Goal: Information Seeking & Learning: Learn about a topic

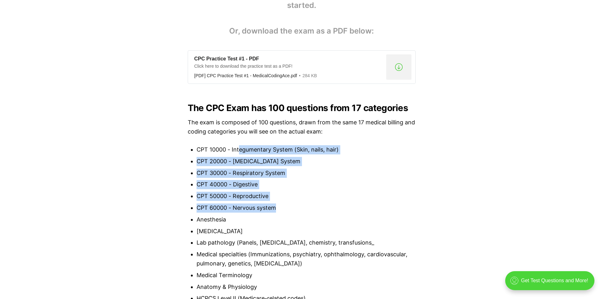
click at [280, 209] on ul "CPT 10000 - Integumentary System (Skin, nails, hair) CPT 20000 - [MEDICAL_DATA]…" at bounding box center [302, 252] width 228 height 214
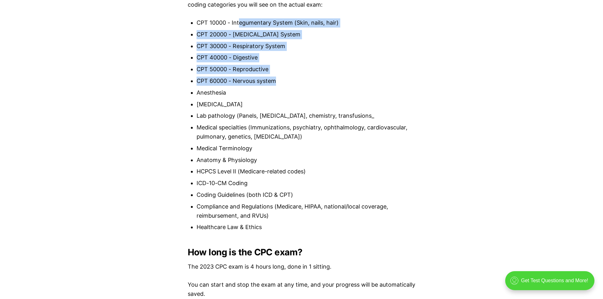
scroll to position [756, 0]
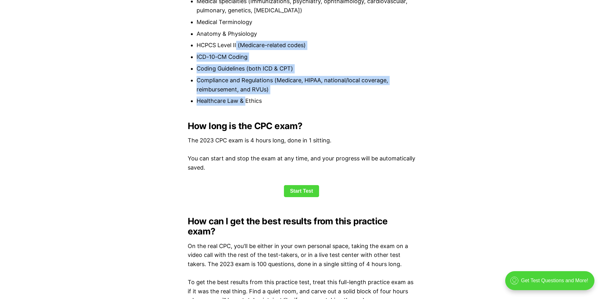
drag, startPoint x: 236, startPoint y: 43, endPoint x: 245, endPoint y: 97, distance: 54.9
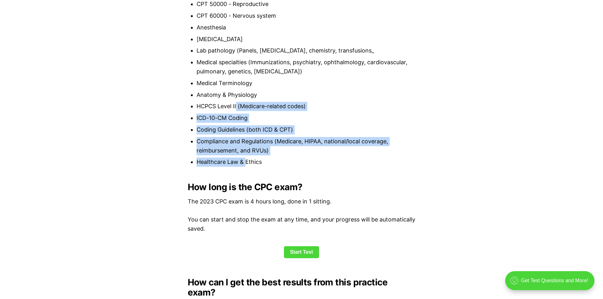
scroll to position [692, 0]
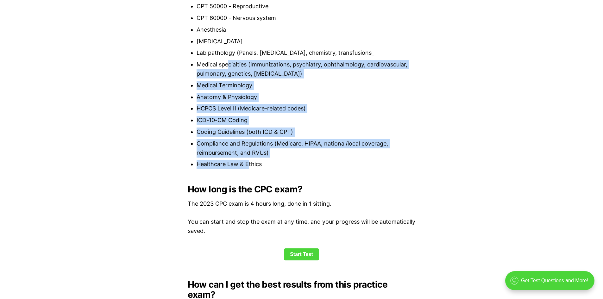
drag, startPoint x: 228, startPoint y: 85, endPoint x: 248, endPoint y: 161, distance: 77.9
click at [248, 161] on ul "CPT 10000 - Integumentary System (Skin, nails, hair) CPT 20000 - [MEDICAL_DATA]…" at bounding box center [302, 62] width 228 height 214
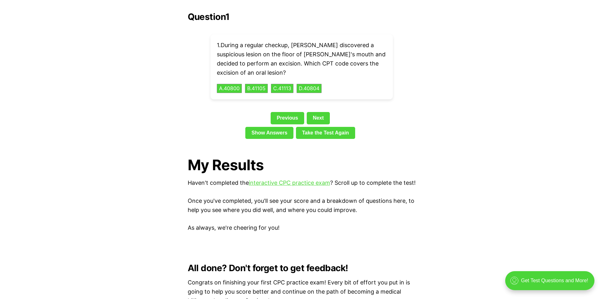
scroll to position [1389, 0]
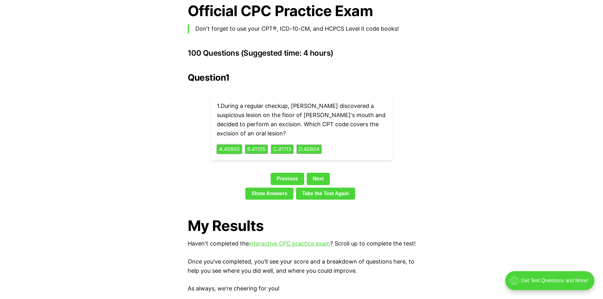
click at [244, 137] on div "1 . During a regular checkup, [PERSON_NAME] discovered a suspicious lesion on t…" at bounding box center [302, 127] width 182 height 65
click at [242, 144] on button "A . 40800" at bounding box center [229, 149] width 26 height 10
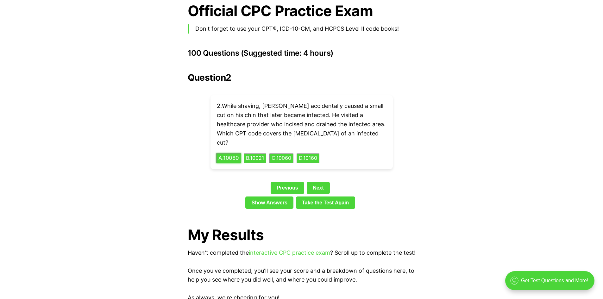
click at [242, 137] on div "2 . While shaving, [PERSON_NAME] accidentally caused a small cut on his chin th…" at bounding box center [302, 132] width 182 height 74
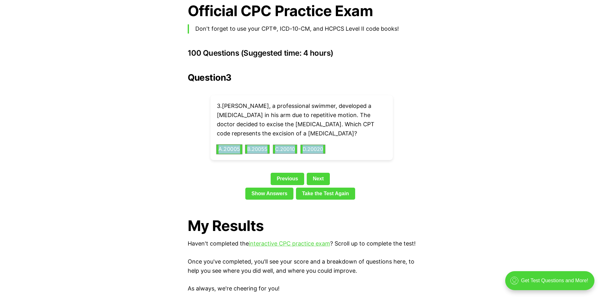
click at [242, 137] on div "3 . [PERSON_NAME], a professional swimmer, developed a [MEDICAL_DATA] in his ar…" at bounding box center [302, 127] width 182 height 65
click at [242, 144] on button "A . 83036" at bounding box center [229, 149] width 26 height 10
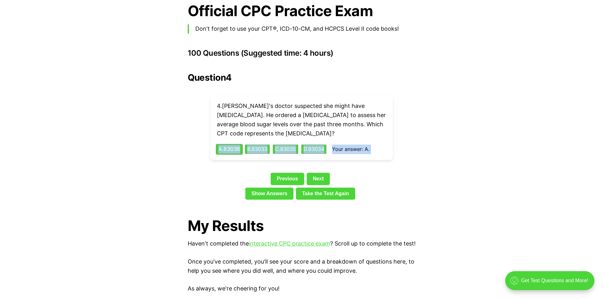
click at [242, 137] on div "4 . Ella's doctor suspected she might have [MEDICAL_DATA]. He ordered a [MEDICA…" at bounding box center [302, 127] width 182 height 65
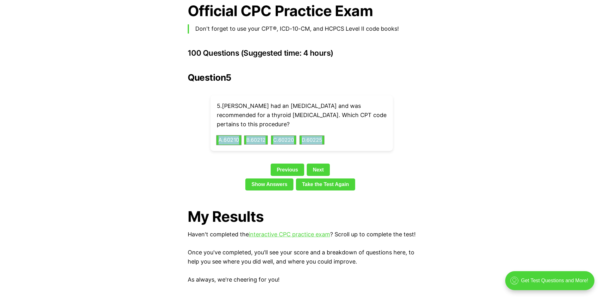
click at [242, 137] on div "5 . [PERSON_NAME] had an [MEDICAL_DATA] and was recommended for a thyroid [MEDI…" at bounding box center [302, 123] width 182 height 56
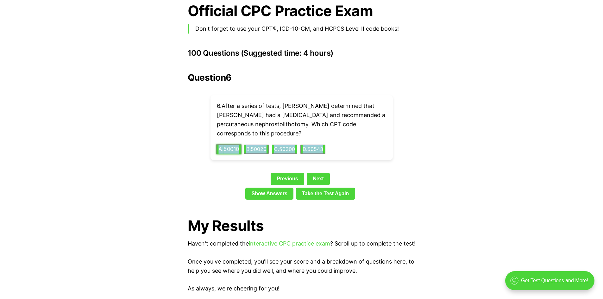
click at [242, 137] on div "6 . After a series of tests, [PERSON_NAME] determined that [PERSON_NAME] had a …" at bounding box center [302, 127] width 182 height 65
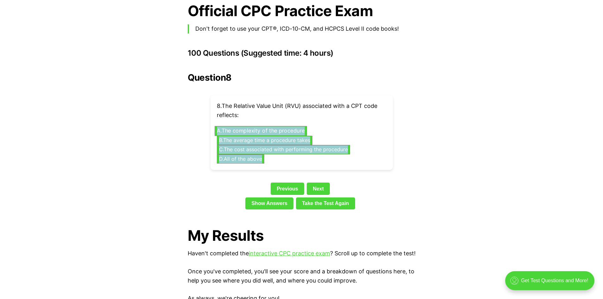
click at [242, 137] on div "8 . The Relative Value Unit (RVU) associated with a CPT code reflects: A . The …" at bounding box center [302, 132] width 182 height 75
click at [242, 145] on button "C . The cost associated with performing the procedure" at bounding box center [283, 149] width 133 height 9
click at [242, 145] on button "C . The cost associated with performing the procedure" at bounding box center [283, 150] width 140 height 10
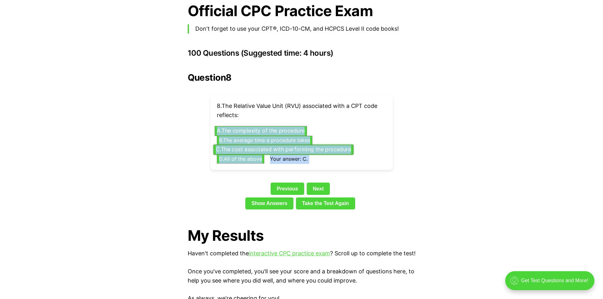
click at [242, 145] on button "C . The cost associated with performing the procedure" at bounding box center [283, 150] width 140 height 10
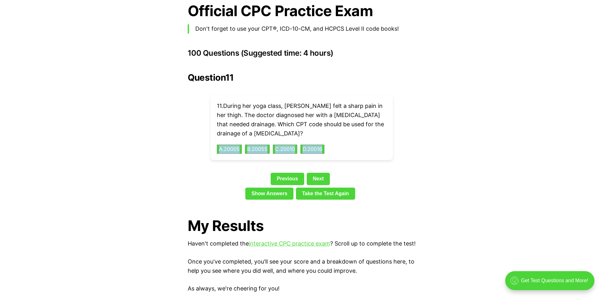
click at [270, 136] on div "11 . During her yoga class, [PERSON_NAME] felt a sharp pain in her thigh. The d…" at bounding box center [302, 127] width 182 height 65
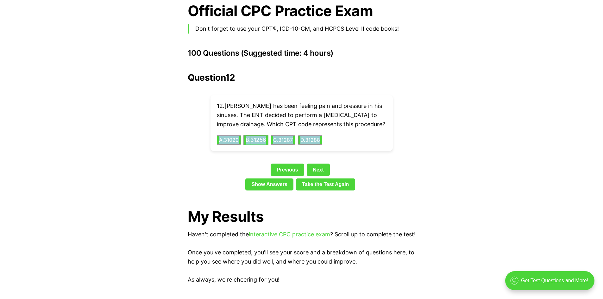
click at [270, 136] on div "12 . [PERSON_NAME] has been feeling pain and pressure in his sinuses. The ENT d…" at bounding box center [302, 123] width 182 height 56
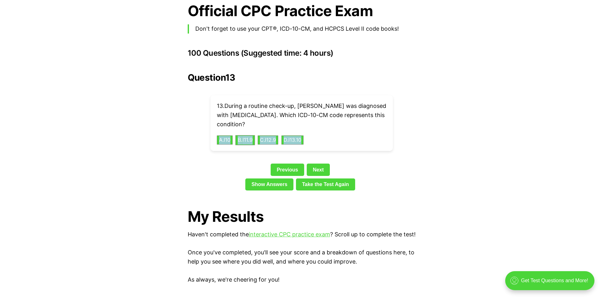
click at [270, 136] on div "13 . During a routine check-up, [PERSON_NAME] was diagnosed with [MEDICAL_DATA]…" at bounding box center [302, 123] width 182 height 56
click at [212, 150] on div "Question 13 13 . During a routine check-up, [PERSON_NAME] was diagnosed with [M…" at bounding box center [302, 133] width 228 height 121
click at [259, 179] on link "Show Answers" at bounding box center [269, 185] width 48 height 12
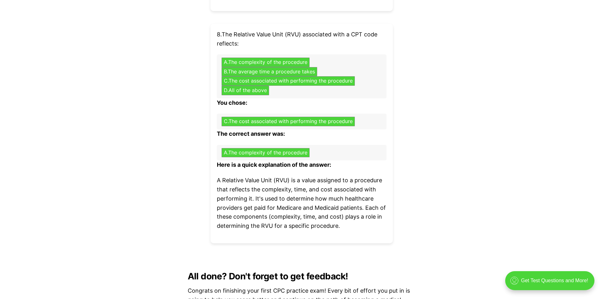
scroll to position [2099, 0]
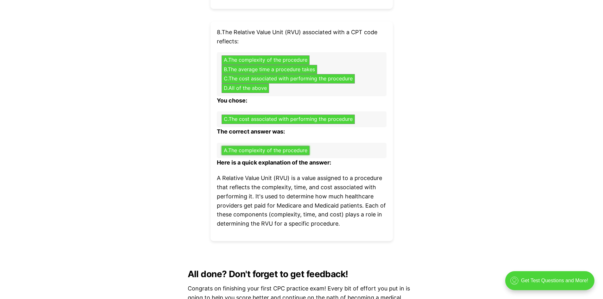
drag, startPoint x: 243, startPoint y: 149, endPoint x: 375, endPoint y: 161, distance: 133.3
click at [357, 162] on div "8 . The Relative Value Unit (RVU) associated with a CPT code reflects: A . The …" at bounding box center [302, 132] width 182 height 220
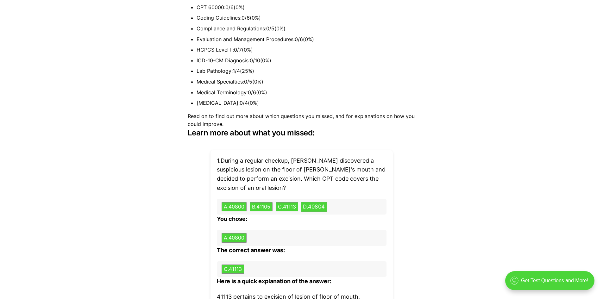
scroll to position [1899, 0]
